Goal: Navigation & Orientation: Find specific page/section

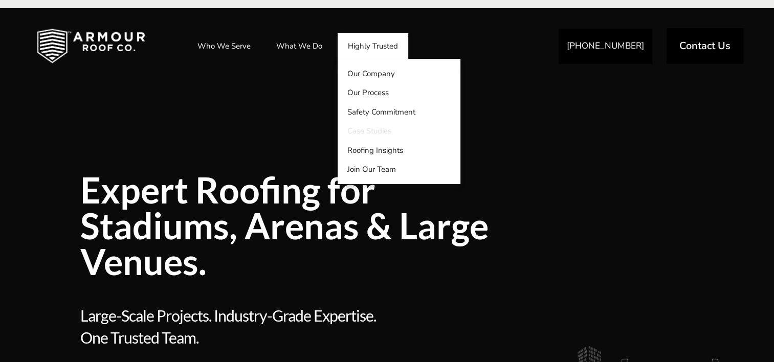
click at [388, 131] on link "Case Studies" at bounding box center [398, 131] width 123 height 19
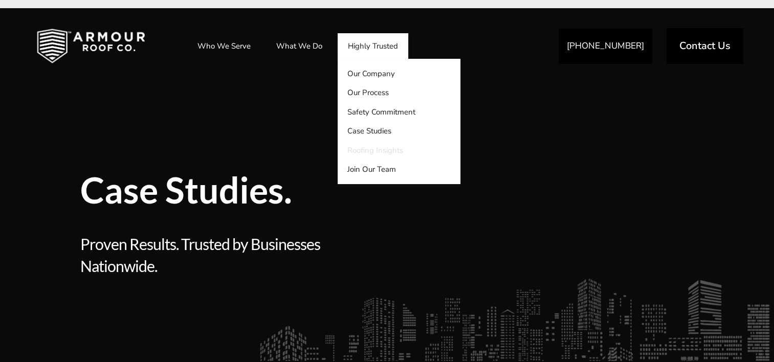
click at [348, 154] on link "Roofing Insights" at bounding box center [398, 150] width 123 height 19
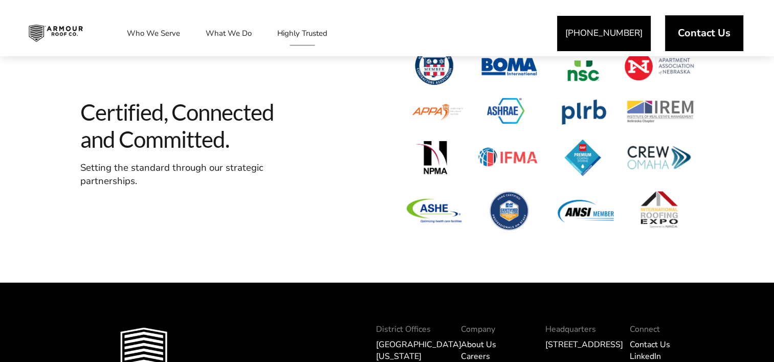
scroll to position [14680, 0]
